Goal: Task Accomplishment & Management: Use online tool/utility

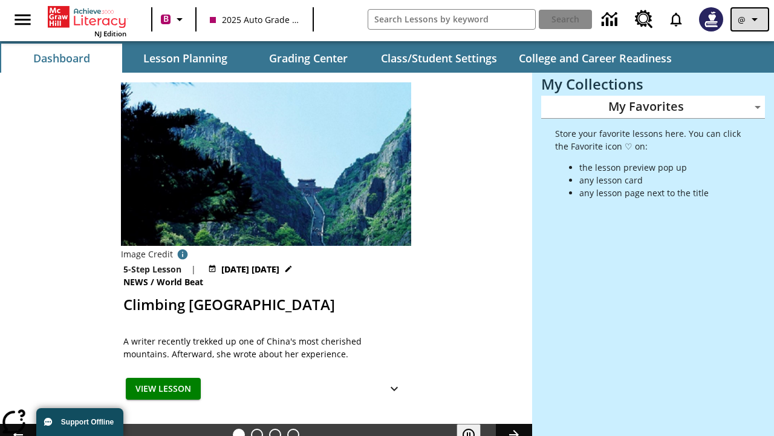
click at [750, 19] on icon "Profile/Settings" at bounding box center [755, 19] width 15 height 15
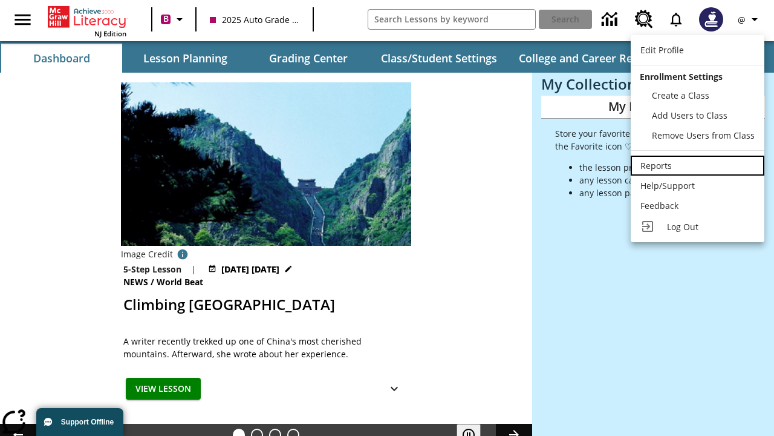
click at [698, 165] on div "Reports" at bounding box center [698, 165] width 114 height 13
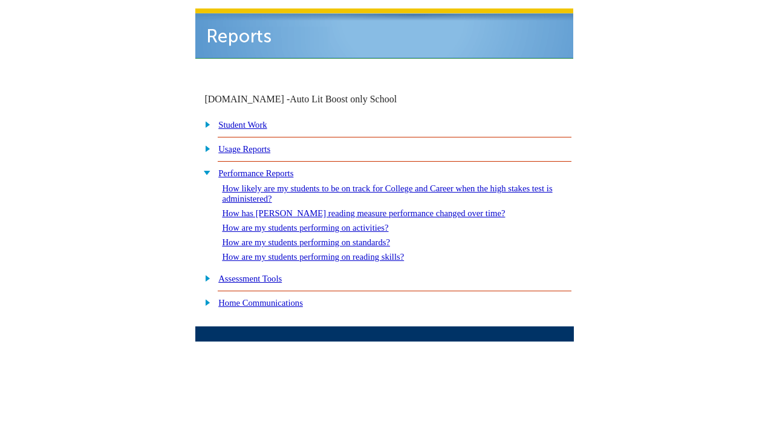
click at [325, 252] on link "How are my students performing on reading skills?" at bounding box center [313, 257] width 182 height 10
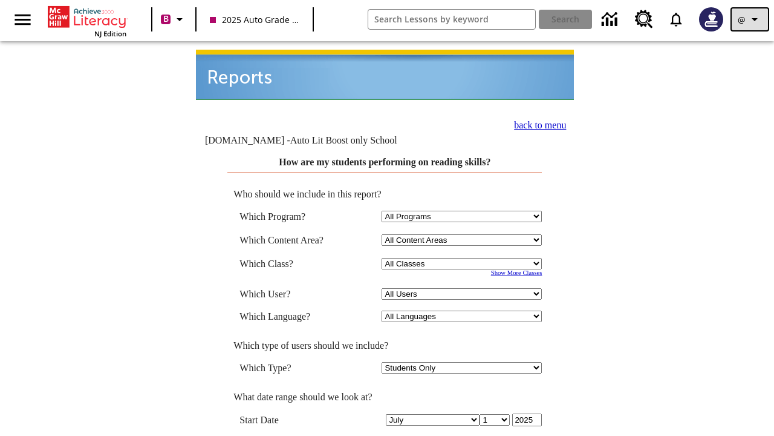
click at [750, 19] on icon "Profile/Settings" at bounding box center [755, 19] width 15 height 15
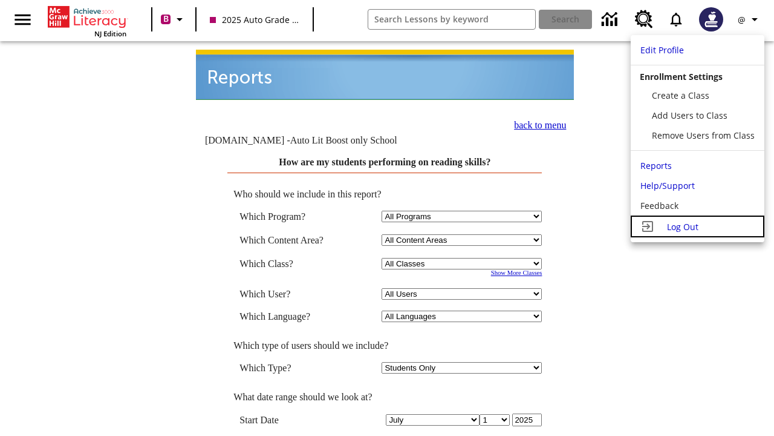
click at [698, 226] on span "Log Out" at bounding box center [682, 226] width 31 height 11
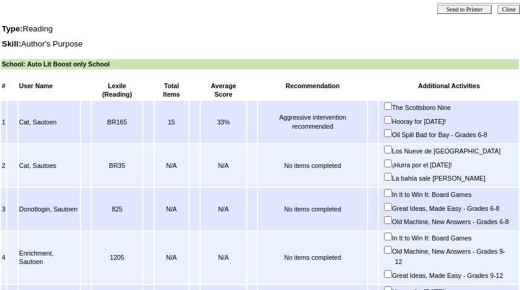
scroll to position [612, 0]
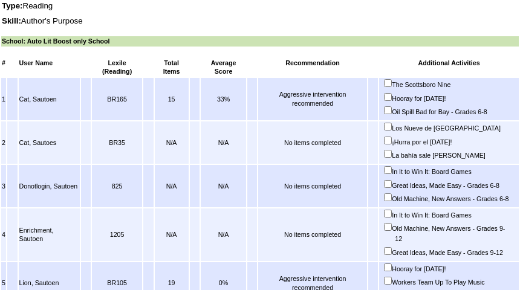
click at [392, 218] on input "In It to Win It: Board Games" at bounding box center [388, 214] width 8 height 8
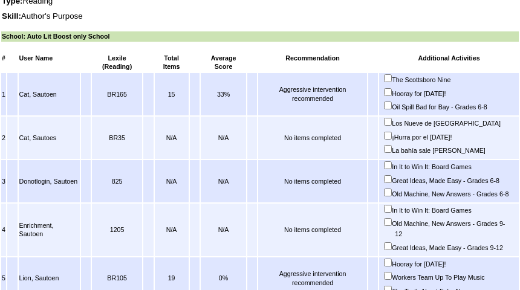
checkbox input "true"
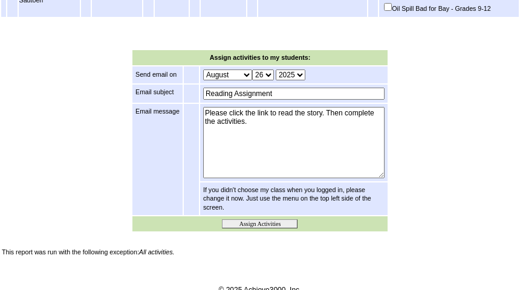
click at [260, 220] on input "Assign Activities" at bounding box center [260, 224] width 76 height 9
